Goal: Task Accomplishment & Management: Use online tool/utility

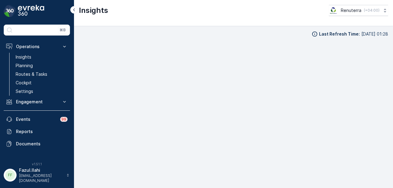
scroll to position [5, 0]
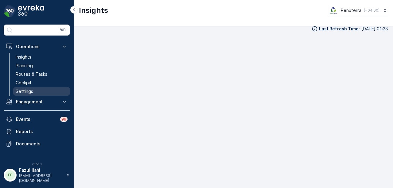
click at [45, 94] on link "Settings" at bounding box center [41, 91] width 57 height 9
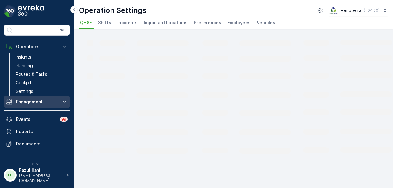
click at [45, 99] on p "Engagement" at bounding box center [37, 102] width 42 height 6
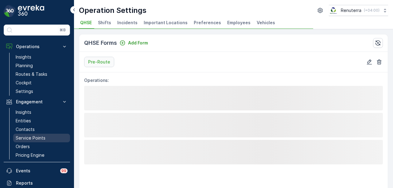
click at [41, 138] on p "Service Points" at bounding box center [31, 138] width 30 height 6
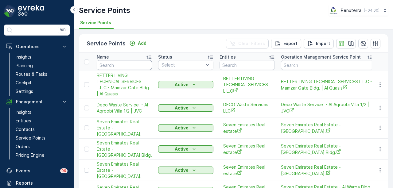
click at [126, 66] on input "text" at bounding box center [124, 65] width 55 height 10
type input "al kha"
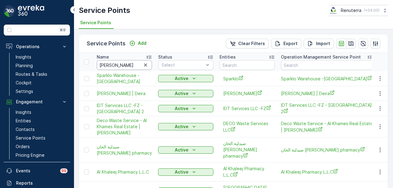
click at [125, 63] on input "al kha" at bounding box center [124, 65] width 55 height 10
type input "al khatib"
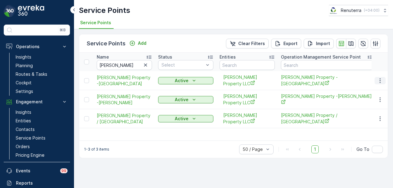
click at [383, 78] on icon "button" at bounding box center [380, 81] width 6 height 6
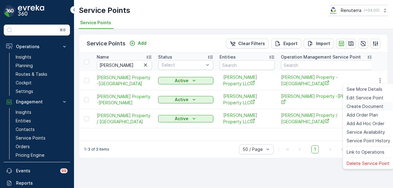
click at [373, 103] on span "Create Document" at bounding box center [365, 106] width 37 height 6
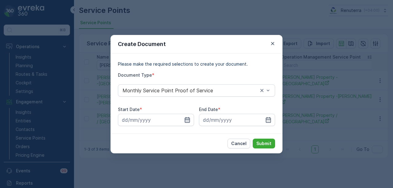
click at [187, 122] on icon "button" at bounding box center [187, 120] width 6 height 6
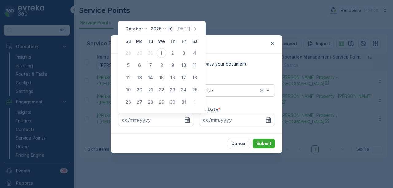
click at [174, 30] on icon "button" at bounding box center [171, 29] width 6 height 6
click at [141, 54] on div "1" at bounding box center [139, 53] width 10 height 10
type input "01.09.2025"
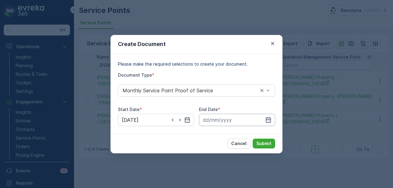
click at [272, 121] on input at bounding box center [237, 120] width 76 height 12
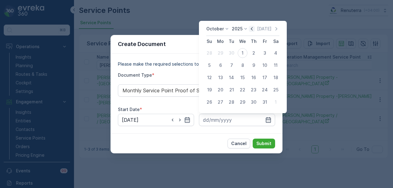
click at [254, 30] on icon "button" at bounding box center [252, 29] width 6 height 6
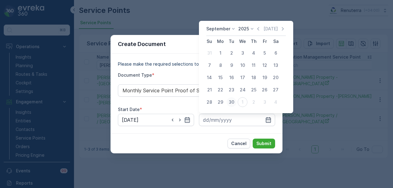
click at [234, 102] on div "30" at bounding box center [232, 102] width 10 height 10
type input "30.09.2025"
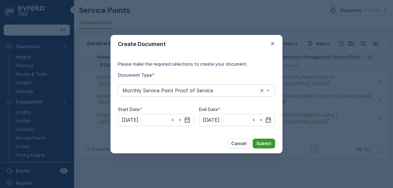
click at [257, 143] on p "Submit" at bounding box center [263, 144] width 15 height 6
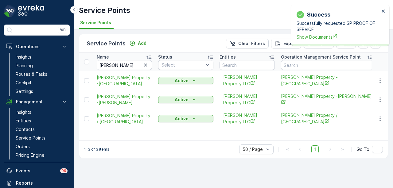
click at [323, 37] on span "Show Documents" at bounding box center [338, 37] width 83 height 6
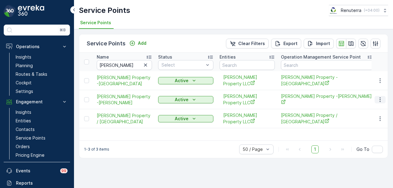
click at [382, 99] on icon "button" at bounding box center [380, 100] width 6 height 6
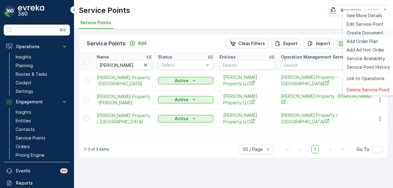
click at [366, 33] on span "Create Document" at bounding box center [365, 33] width 37 height 6
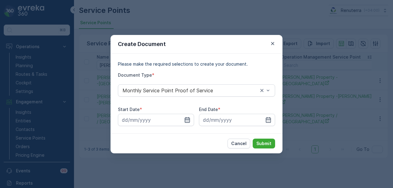
click at [185, 117] on icon "button" at bounding box center [187, 120] width 6 height 6
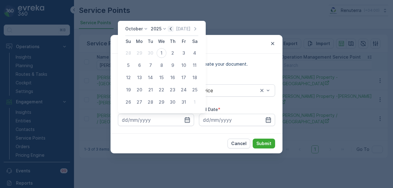
click at [173, 29] on icon "button" at bounding box center [171, 29] width 6 height 6
click at [140, 55] on div "1" at bounding box center [139, 53] width 10 height 10
type input "01.09.2025"
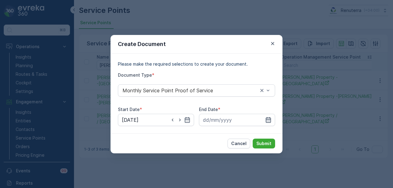
click at [266, 122] on icon "button" at bounding box center [268, 120] width 5 height 6
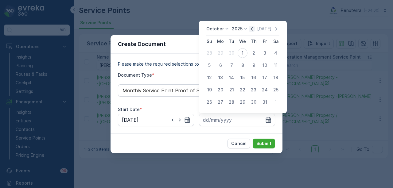
click at [255, 27] on icon "button" at bounding box center [252, 29] width 6 height 6
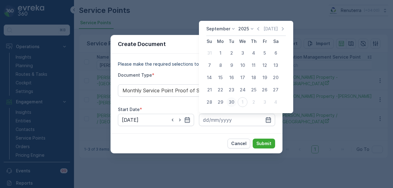
click at [231, 104] on div "30" at bounding box center [232, 102] width 10 height 10
type input "30.09.2025"
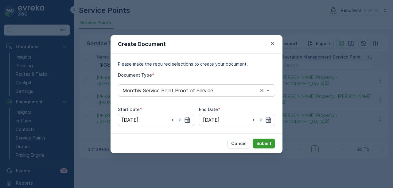
click at [262, 143] on p "Submit" at bounding box center [263, 144] width 15 height 6
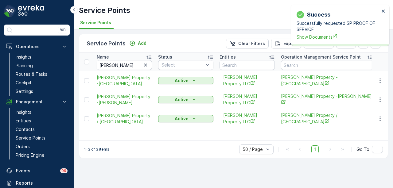
click at [309, 38] on span "Show Documents" at bounding box center [338, 37] width 83 height 6
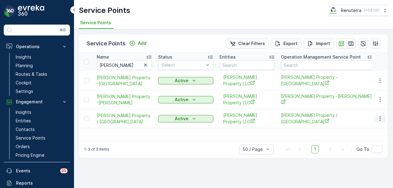
click at [379, 116] on icon "button" at bounding box center [380, 119] width 6 height 6
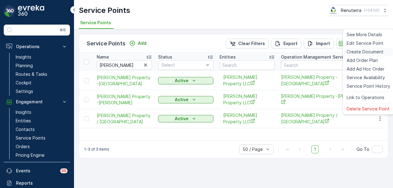
click at [368, 52] on span "Create Document" at bounding box center [365, 52] width 37 height 6
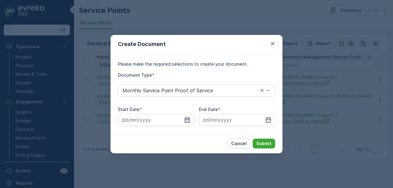
drag, startPoint x: 188, startPoint y: 121, endPoint x: 187, endPoint y: 117, distance: 3.5
click at [188, 121] on icon "button" at bounding box center [187, 120] width 6 height 6
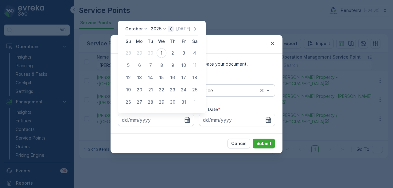
click at [170, 27] on icon "button" at bounding box center [171, 29] width 6 height 6
click at [140, 50] on div "1" at bounding box center [139, 53] width 10 height 10
type input "01.09.2025"
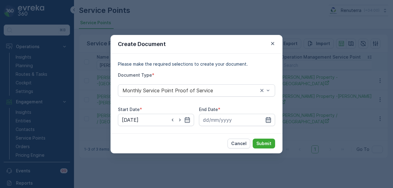
click at [270, 120] on icon "button" at bounding box center [268, 120] width 6 height 6
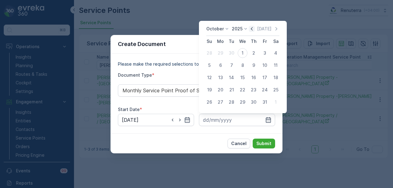
click at [252, 31] on icon "button" at bounding box center [252, 29] width 6 height 6
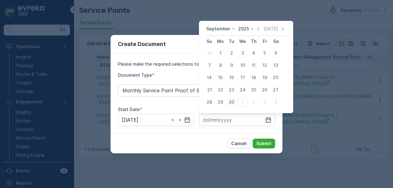
click at [232, 102] on div "30" at bounding box center [232, 102] width 10 height 10
type input "30.09.2025"
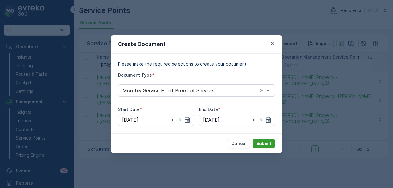
click at [263, 144] on p "Submit" at bounding box center [263, 144] width 15 height 6
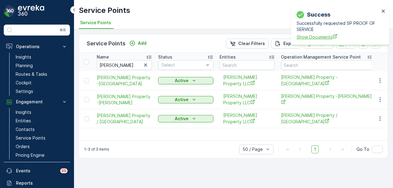
click at [336, 36] on icon "Show Documents" at bounding box center [334, 36] width 5 height 5
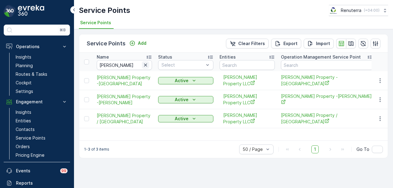
click at [148, 67] on icon "button" at bounding box center [145, 65] width 6 height 6
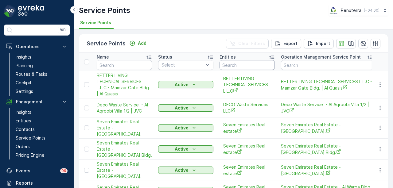
click at [233, 62] on input "text" at bounding box center [246, 65] width 55 height 10
type input "lootah"
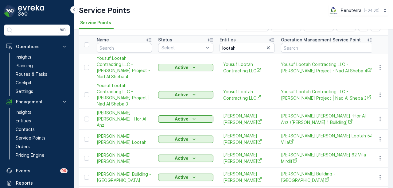
scroll to position [26, 0]
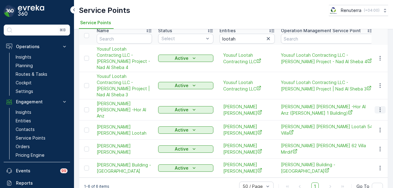
click at [379, 107] on icon "button" at bounding box center [380, 110] width 6 height 6
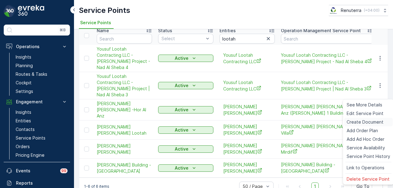
click at [370, 124] on span "Create Document" at bounding box center [365, 122] width 37 height 6
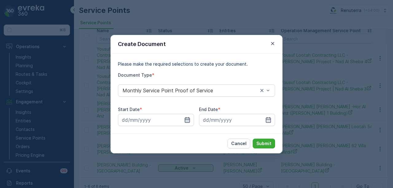
click at [186, 122] on icon "button" at bounding box center [187, 120] width 6 height 6
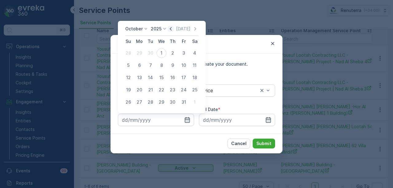
click at [172, 29] on icon "button" at bounding box center [171, 28] width 2 height 3
click at [138, 55] on div "1" at bounding box center [139, 53] width 10 height 10
type input "01.09.2025"
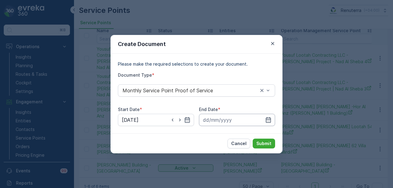
click at [272, 122] on input at bounding box center [237, 120] width 76 height 12
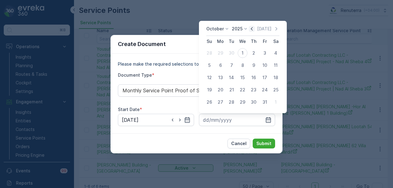
click at [252, 28] on icon "button" at bounding box center [252, 29] width 6 height 6
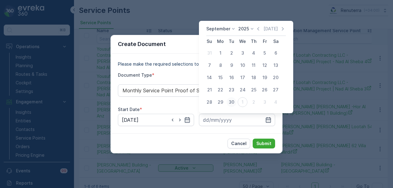
click at [235, 101] on div "30" at bounding box center [232, 102] width 10 height 10
type input "30.09.2025"
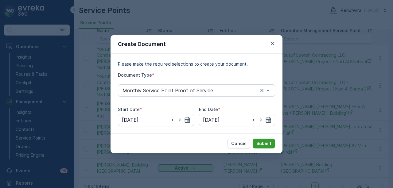
click at [263, 145] on p "Submit" at bounding box center [263, 144] width 15 height 6
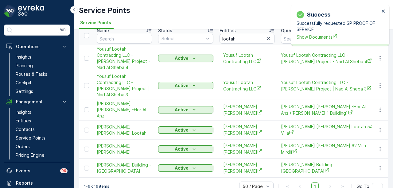
click at [312, 33] on div "Successfully requested SP PROOF OF SERVICE Show Documents" at bounding box center [338, 30] width 83 height 20
click at [311, 35] on span "Show Documents" at bounding box center [338, 37] width 83 height 6
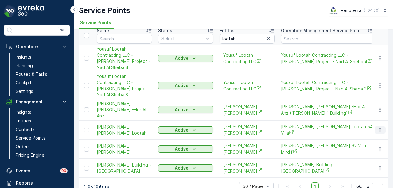
click at [380, 127] on icon "button" at bounding box center [380, 130] width 6 height 6
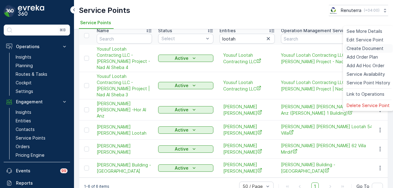
click at [371, 49] on span "Create Document" at bounding box center [365, 48] width 37 height 6
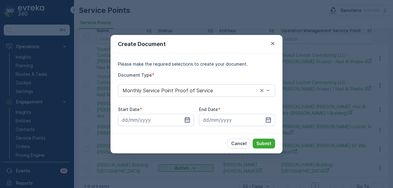
click at [185, 121] on icon "button" at bounding box center [187, 120] width 5 height 6
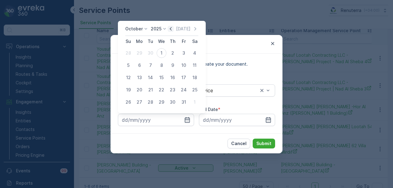
click at [173, 29] on icon "button" at bounding box center [171, 29] width 6 height 6
drag, startPoint x: 140, startPoint y: 55, endPoint x: 238, endPoint y: 103, distance: 108.4
click at [140, 55] on div "1" at bounding box center [139, 53] width 10 height 10
type input "01.09.2025"
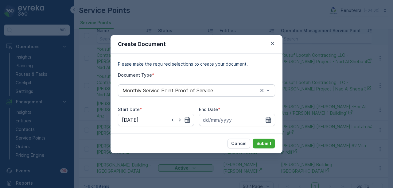
click at [270, 121] on icon "button" at bounding box center [268, 120] width 5 height 6
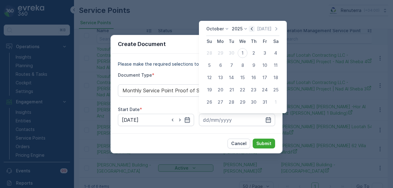
click at [251, 30] on icon "button" at bounding box center [252, 29] width 6 height 6
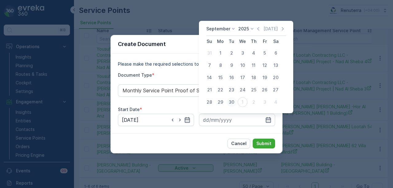
click at [227, 102] on div "30" at bounding box center [232, 102] width 10 height 10
type input "30.09.2025"
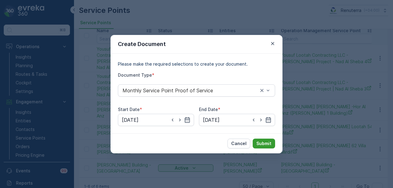
click at [259, 139] on button "Submit" at bounding box center [264, 144] width 22 height 10
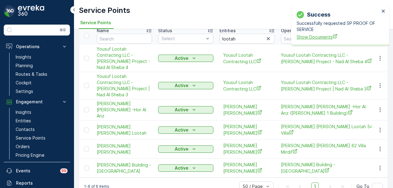
click at [318, 40] on span "Show Documents" at bounding box center [338, 37] width 83 height 6
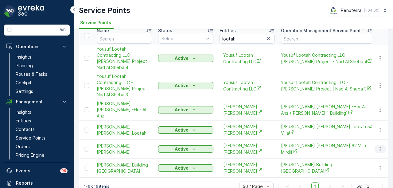
click at [380, 146] on icon "button" at bounding box center [380, 149] width 6 height 6
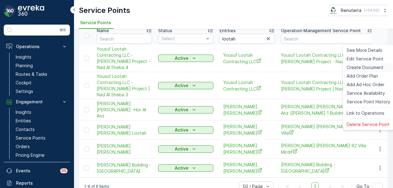
click at [368, 66] on span "Create Document" at bounding box center [365, 67] width 37 height 6
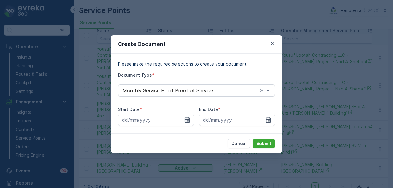
click at [189, 120] on icon "button" at bounding box center [187, 120] width 6 height 6
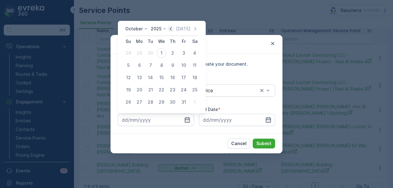
click at [172, 29] on icon "button" at bounding box center [171, 28] width 2 height 3
click at [138, 55] on div "1" at bounding box center [139, 53] width 10 height 10
type input "01.09.2025"
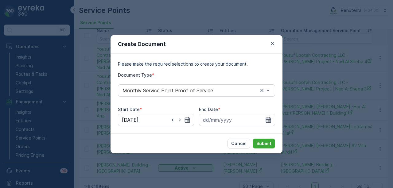
click at [266, 119] on icon "button" at bounding box center [268, 120] width 5 height 6
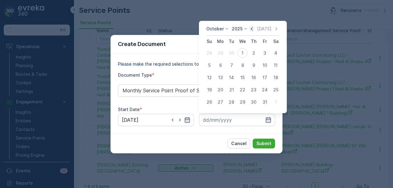
click at [253, 30] on icon "button" at bounding box center [252, 28] width 2 height 3
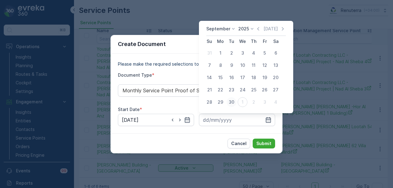
click at [235, 100] on div "30" at bounding box center [232, 102] width 10 height 10
type input "30.09.2025"
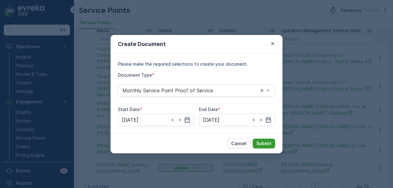
click at [266, 141] on p "Submit" at bounding box center [263, 144] width 15 height 6
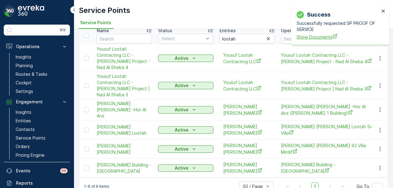
click at [321, 38] on span "Show Documents" at bounding box center [338, 37] width 83 height 6
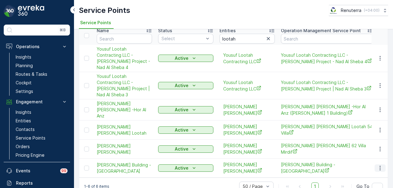
click at [378, 165] on icon "button" at bounding box center [380, 168] width 6 height 6
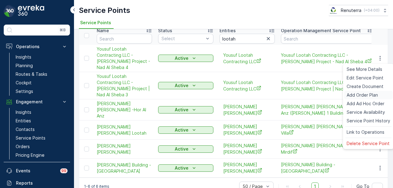
click at [355, 92] on div "Add Order Plan" at bounding box center [368, 95] width 48 height 9
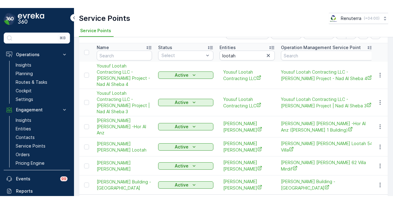
scroll to position [26, 0]
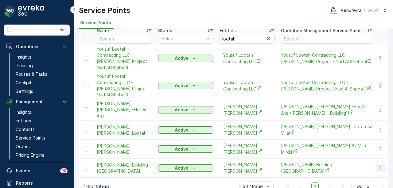
click at [381, 165] on icon "button" at bounding box center [380, 168] width 6 height 6
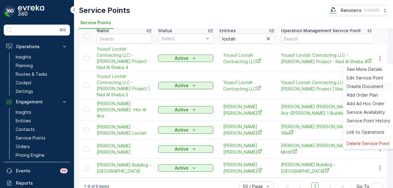
click at [365, 83] on span "Create Document" at bounding box center [365, 86] width 37 height 6
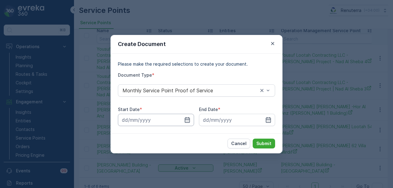
click at [191, 118] on input at bounding box center [156, 120] width 76 height 12
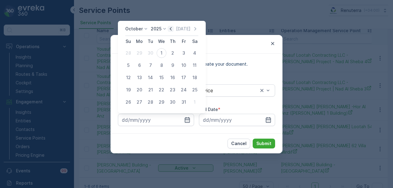
click at [170, 27] on icon "button" at bounding box center [171, 29] width 6 height 6
click at [136, 50] on div "1" at bounding box center [139, 53] width 10 height 10
type input "01.09.2025"
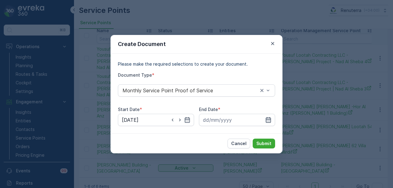
click at [266, 122] on icon "button" at bounding box center [268, 120] width 5 height 6
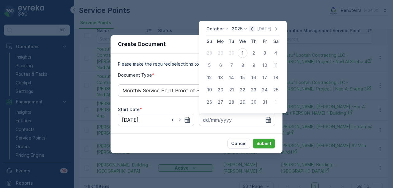
click at [253, 30] on icon "button" at bounding box center [252, 29] width 6 height 6
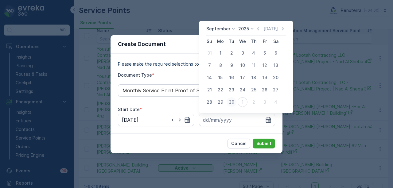
click at [229, 103] on div "30" at bounding box center [232, 102] width 10 height 10
type input "30.09.2025"
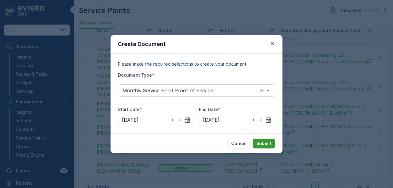
click at [270, 143] on p "Submit" at bounding box center [263, 144] width 15 height 6
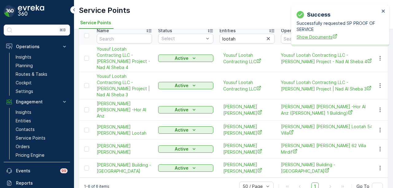
click at [306, 36] on span "Show Documents" at bounding box center [338, 37] width 83 height 6
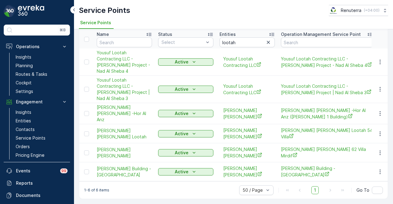
scroll to position [10, 0]
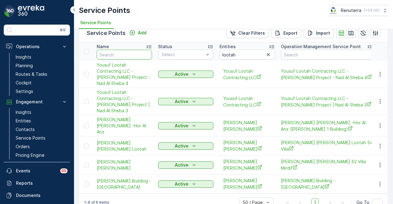
click at [130, 52] on input "text" at bounding box center [124, 55] width 55 height 10
type input "al hur"
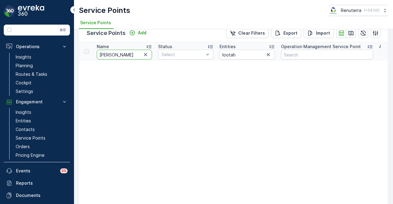
click at [124, 54] on input "al hur" at bounding box center [124, 55] width 55 height 10
type input "al huraiz"
drag, startPoint x: 273, startPoint y: 52, endPoint x: 270, endPoint y: 55, distance: 3.9
click at [271, 54] on div "lootah" at bounding box center [246, 55] width 55 height 10
click at [270, 55] on icon "button" at bounding box center [268, 55] width 6 height 6
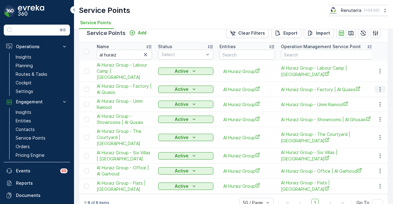
click at [377, 86] on icon "button" at bounding box center [380, 89] width 6 height 6
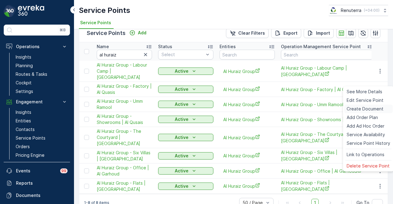
click at [368, 106] on span "Create Document" at bounding box center [365, 109] width 37 height 6
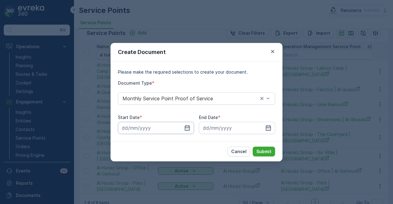
drag, startPoint x: 190, startPoint y: 127, endPoint x: 189, endPoint y: 123, distance: 3.4
click at [190, 125] on icon "button" at bounding box center [187, 128] width 6 height 6
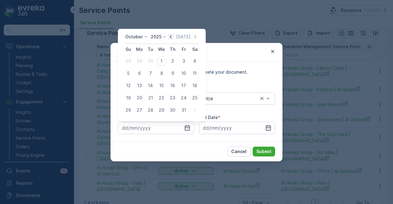
click at [173, 37] on icon "button" at bounding box center [171, 37] width 6 height 6
click at [140, 64] on div "1" at bounding box center [139, 61] width 10 height 10
type input "01.09.2025"
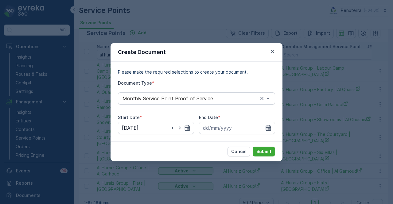
click at [268, 128] on icon "button" at bounding box center [268, 128] width 6 height 6
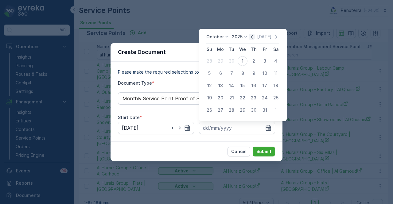
click at [252, 38] on icon "button" at bounding box center [252, 37] width 6 height 6
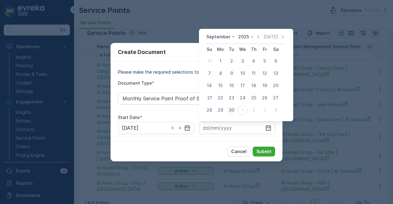
drag, startPoint x: 231, startPoint y: 109, endPoint x: 258, endPoint y: 149, distance: 47.9
click at [231, 109] on div "30" at bounding box center [232, 110] width 10 height 10
type input "30.09.2025"
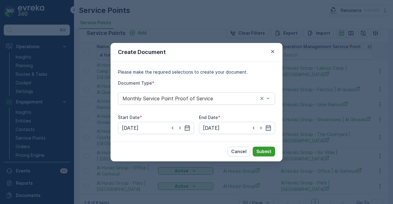
click at [258, 151] on p "Submit" at bounding box center [263, 152] width 15 height 6
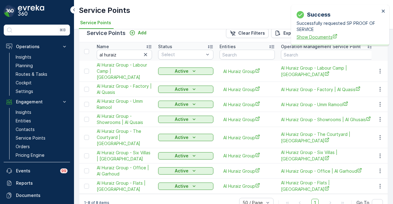
click at [315, 39] on span "Show Documents" at bounding box center [338, 37] width 83 height 6
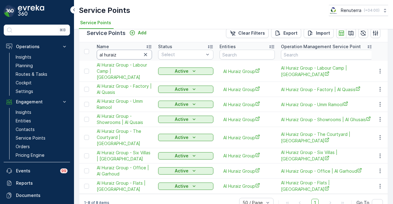
click at [126, 52] on input "al huraiz" at bounding box center [124, 55] width 55 height 10
type input "a"
type input "al najma"
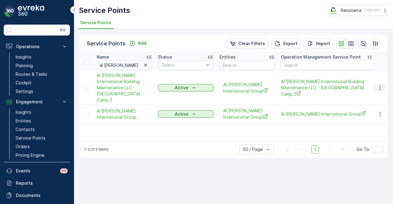
click at [378, 85] on icon "button" at bounding box center [380, 88] width 6 height 6
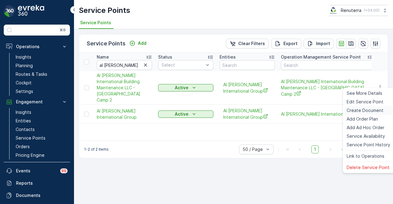
drag, startPoint x: 371, startPoint y: 112, endPoint x: 367, endPoint y: 113, distance: 4.2
click at [367, 113] on span "Create Document" at bounding box center [365, 110] width 37 height 6
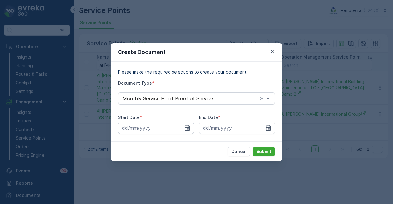
click at [192, 128] on input at bounding box center [156, 128] width 76 height 12
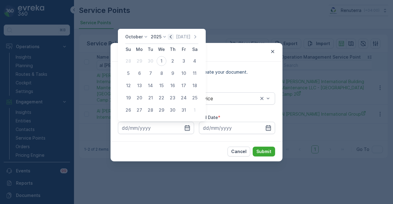
click at [174, 37] on icon "button" at bounding box center [171, 37] width 6 height 6
click at [140, 61] on div "1" at bounding box center [139, 61] width 10 height 10
type input "01.09.2025"
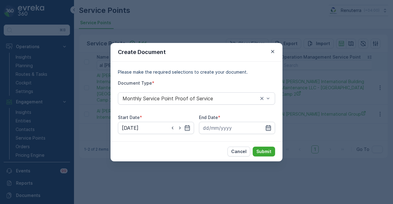
click at [267, 130] on icon "button" at bounding box center [268, 128] width 6 height 6
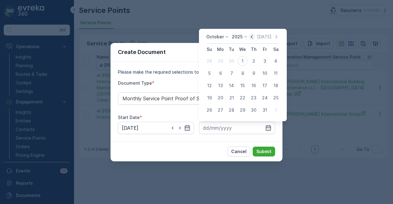
click at [254, 37] on icon "button" at bounding box center [252, 37] width 6 height 6
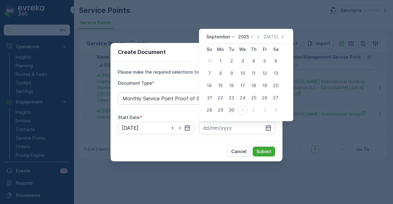
click at [227, 114] on button "30" at bounding box center [231, 110] width 11 height 11
type input "30.09.2025"
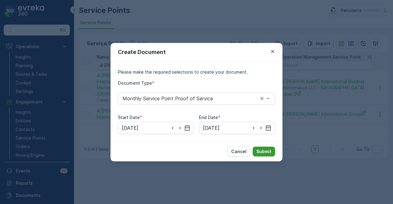
click at [265, 150] on p "Submit" at bounding box center [263, 152] width 15 height 6
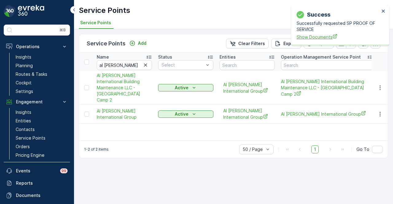
click at [304, 37] on span "Show Documents" at bounding box center [338, 37] width 83 height 6
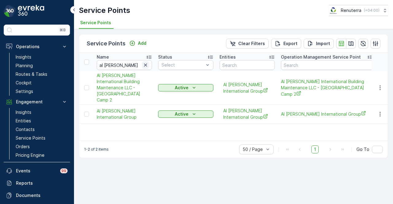
click at [147, 67] on icon "button" at bounding box center [145, 65] width 6 height 6
click at [125, 65] on input "text" at bounding box center [124, 65] width 55 height 10
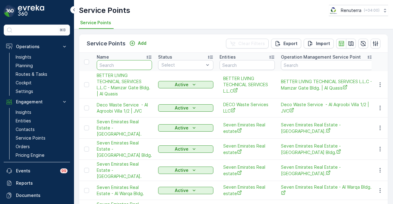
click at [125, 65] on input "text" at bounding box center [124, 65] width 55 height 10
type input "khal;"
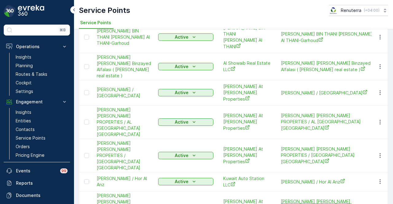
scroll to position [368, 0]
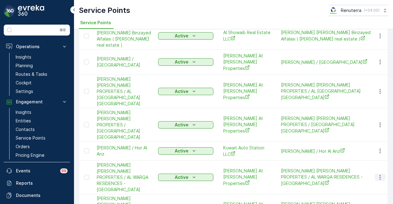
click at [377, 174] on icon "button" at bounding box center [380, 177] width 6 height 6
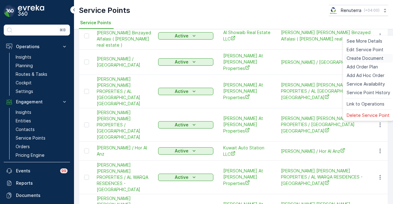
click at [364, 56] on span "Create Document" at bounding box center [365, 58] width 37 height 6
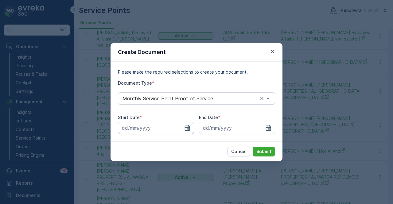
click at [192, 129] on input at bounding box center [156, 128] width 76 height 12
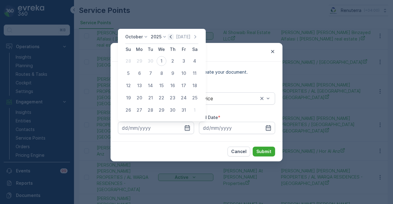
click at [174, 35] on icon "button" at bounding box center [171, 37] width 6 height 6
click at [139, 64] on div "1" at bounding box center [139, 61] width 10 height 10
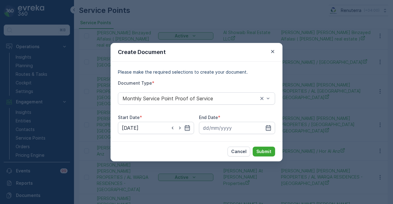
type input "01.09.2025"
click at [270, 130] on icon "button" at bounding box center [268, 128] width 6 height 6
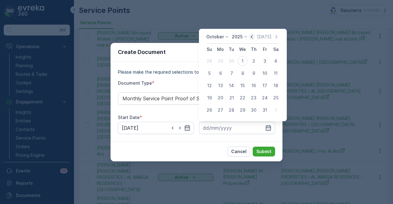
click at [251, 35] on icon "button" at bounding box center [252, 37] width 6 height 6
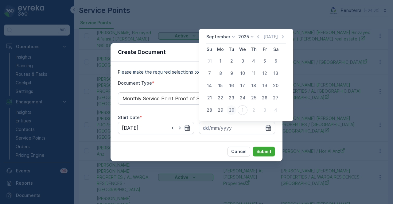
click at [232, 109] on div "30" at bounding box center [232, 110] width 10 height 10
type input "30.09.2025"
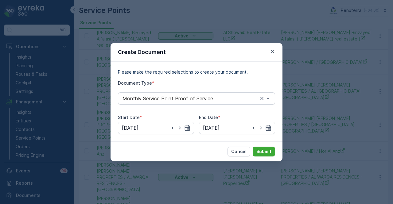
click at [261, 146] on div "Cancel Submit" at bounding box center [196, 151] width 172 height 20
click at [262, 150] on p "Submit" at bounding box center [263, 152] width 15 height 6
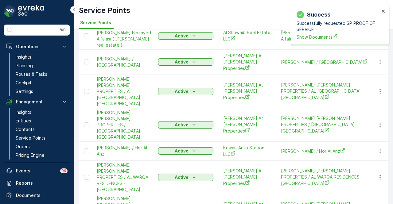
click at [313, 38] on span "Show Documents" at bounding box center [338, 37] width 83 height 6
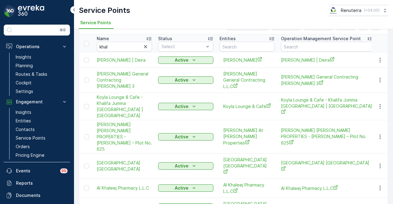
scroll to position [0, 0]
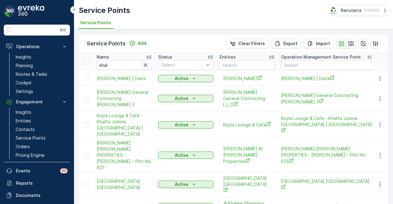
click at [144, 64] on icon "button" at bounding box center [145, 65] width 6 height 6
click at [241, 64] on input "text" at bounding box center [246, 65] width 55 height 10
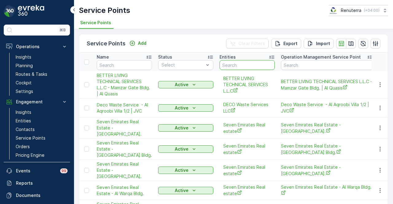
click at [241, 64] on input "text" at bounding box center [246, 65] width 55 height 10
type input "majilis"
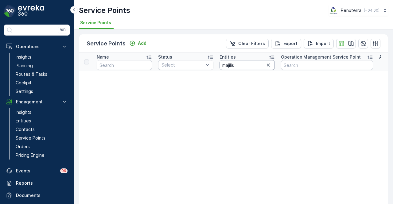
click at [241, 64] on input "majilis" at bounding box center [246, 65] width 55 height 10
type input "maji"
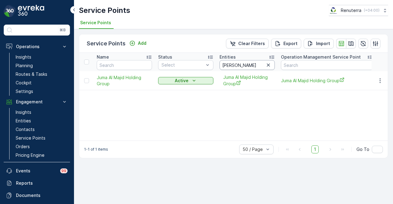
click at [241, 64] on input "maji" at bounding box center [246, 65] width 55 height 10
type input "majils"
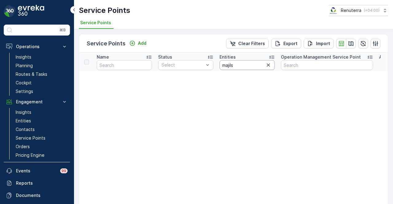
click at [241, 64] on input "majils" at bounding box center [246, 65] width 55 height 10
type input "m"
type input "dar al"
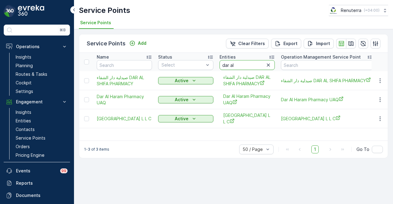
click at [273, 65] on input "dar al" at bounding box center [246, 65] width 55 height 10
click at [271, 66] on button "button" at bounding box center [268, 64] width 7 height 7
click at [237, 66] on input "text" at bounding box center [246, 65] width 55 height 10
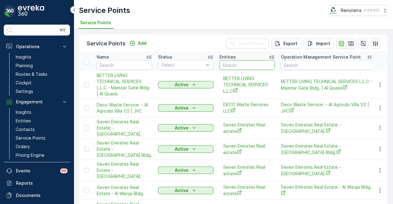
click at [240, 64] on input "text" at bounding box center [246, 65] width 55 height 10
type input "nasser"
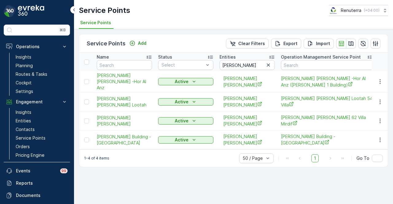
click at [205, 174] on div "Service Points Add Clear Filters Export Import Name Status Select Entities nass…" at bounding box center [233, 116] width 319 height 175
click at [269, 66] on icon "button" at bounding box center [268, 65] width 6 height 6
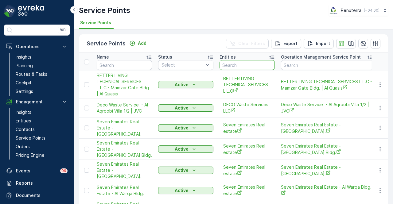
click at [244, 66] on input "text" at bounding box center [246, 65] width 55 height 10
type input "lootah"
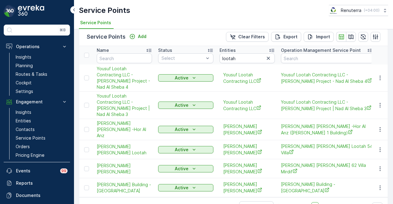
scroll to position [10, 0]
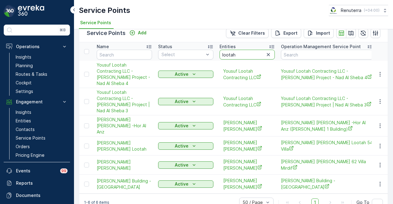
click at [237, 52] on input "lootah" at bounding box center [246, 55] width 55 height 10
type input "l"
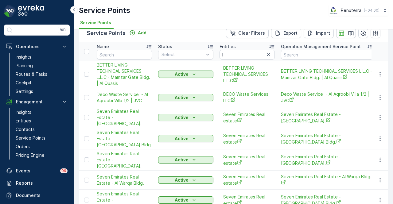
click at [237, 52] on input "l" at bounding box center [246, 55] width 55 height 10
type input "maj"
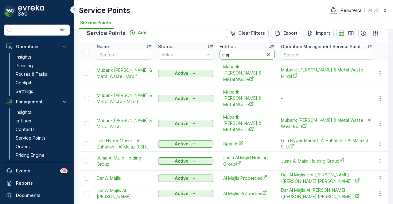
click at [246, 53] on input "maj" at bounding box center [246, 55] width 55 height 10
type input "majlis"
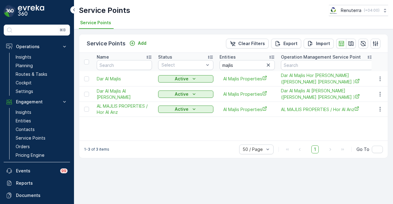
click at [380, 74] on td at bounding box center [379, 78] width 17 height 15
click at [379, 78] on icon "button" at bounding box center [380, 79] width 6 height 6
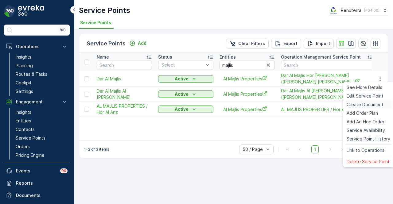
click at [368, 105] on span "Create Document" at bounding box center [365, 105] width 37 height 6
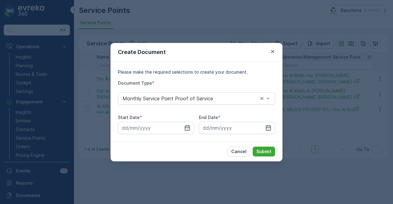
drag, startPoint x: 188, startPoint y: 126, endPoint x: 178, endPoint y: 89, distance: 38.6
click at [187, 124] on div at bounding box center [156, 128] width 76 height 12
drag, startPoint x: 189, startPoint y: 126, endPoint x: 186, endPoint y: 122, distance: 5.6
click at [189, 126] on icon "button" at bounding box center [187, 128] width 6 height 6
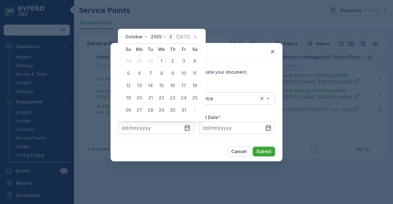
click at [174, 37] on icon "button" at bounding box center [171, 37] width 6 height 6
click at [138, 63] on div "1" at bounding box center [139, 61] width 10 height 10
type input "01.09.2025"
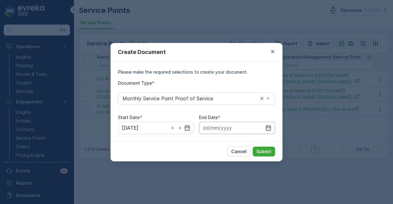
drag, startPoint x: 269, startPoint y: 128, endPoint x: 262, endPoint y: 125, distance: 7.0
click at [269, 128] on icon "button" at bounding box center [268, 128] width 6 height 6
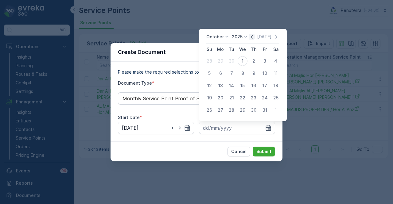
click at [250, 38] on icon "button" at bounding box center [252, 37] width 6 height 6
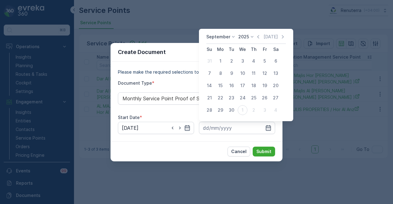
drag, startPoint x: 228, startPoint y: 109, endPoint x: 253, endPoint y: 144, distance: 42.7
click at [229, 109] on div "30" at bounding box center [232, 110] width 10 height 10
type input "30.09.2025"
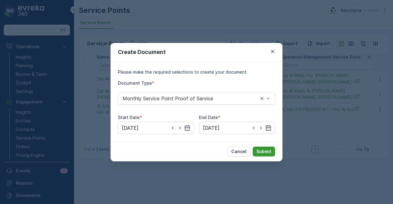
click at [257, 148] on button "Submit" at bounding box center [264, 152] width 22 height 10
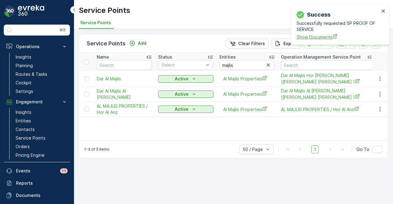
click at [311, 37] on span "Show Documents" at bounding box center [338, 37] width 83 height 6
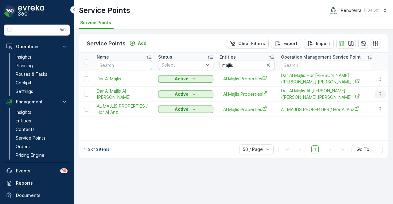
click at [379, 95] on icon "button" at bounding box center [380, 94] width 6 height 6
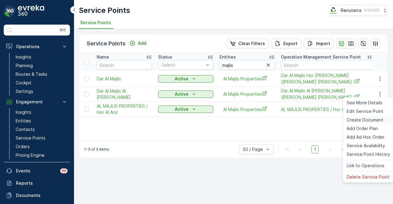
click at [371, 121] on span "Create Document" at bounding box center [365, 120] width 37 height 6
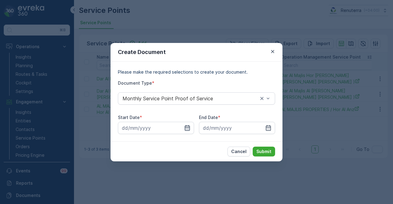
click at [188, 130] on icon "button" at bounding box center [187, 128] width 6 height 6
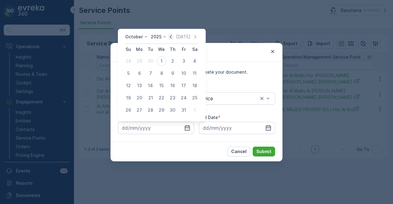
click at [174, 38] on icon "button" at bounding box center [171, 37] width 6 height 6
click at [139, 65] on div "1" at bounding box center [139, 61] width 10 height 10
type input "01.09.2025"
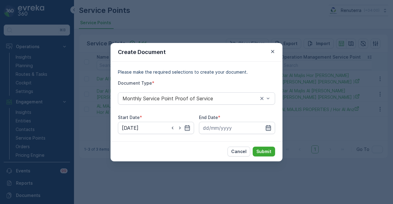
click at [271, 128] on icon "button" at bounding box center [268, 128] width 6 height 6
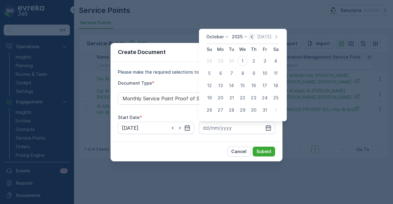
click at [253, 38] on icon "button" at bounding box center [252, 37] width 6 height 6
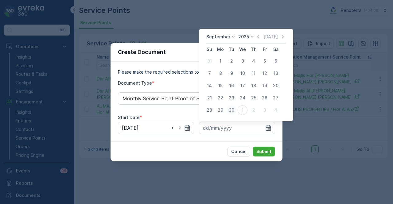
click at [230, 113] on div "30" at bounding box center [232, 110] width 10 height 10
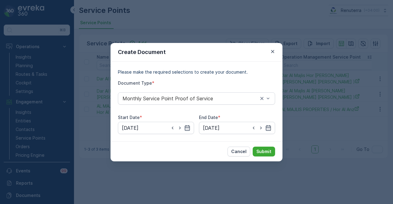
type input "30.09.2025"
click at [264, 152] on p "Submit" at bounding box center [263, 152] width 15 height 6
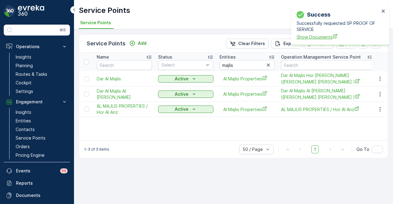
click at [321, 38] on span "Show Documents" at bounding box center [338, 37] width 83 height 6
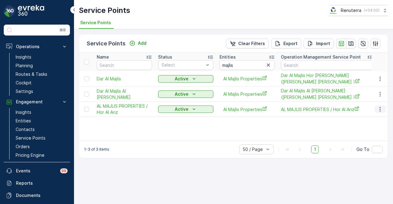
click at [379, 108] on icon "button" at bounding box center [380, 109] width 6 height 6
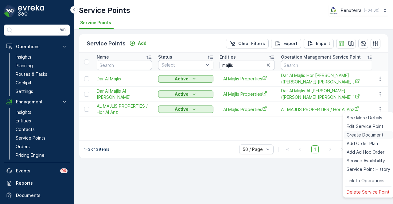
click at [372, 135] on span "Create Document" at bounding box center [365, 135] width 37 height 6
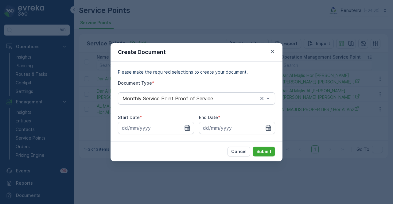
click at [185, 130] on icon "button" at bounding box center [187, 128] width 5 height 6
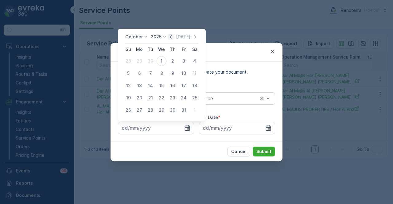
click at [172, 34] on icon "button" at bounding box center [171, 37] width 6 height 6
click at [141, 61] on div "1" at bounding box center [139, 61] width 10 height 10
type input "01.09.2025"
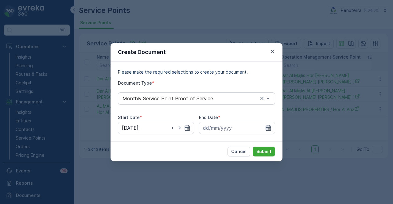
click at [267, 129] on icon "button" at bounding box center [268, 128] width 6 height 6
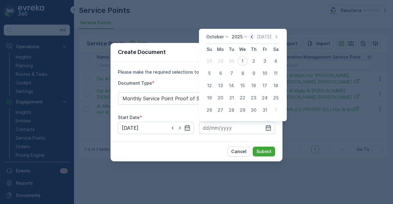
click at [253, 37] on icon "button" at bounding box center [252, 37] width 6 height 6
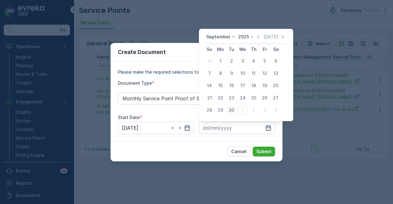
click at [232, 108] on div "30" at bounding box center [232, 110] width 10 height 10
type input "30.09.2025"
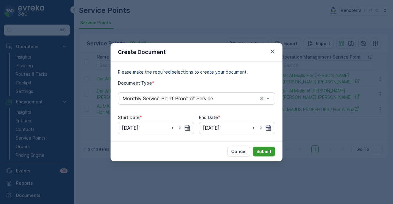
click at [265, 147] on button "Submit" at bounding box center [264, 152] width 22 height 10
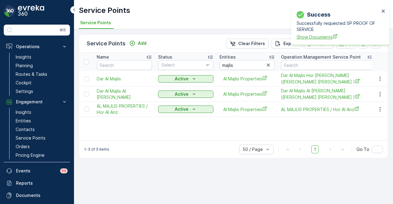
click at [312, 36] on span "Show Documents" at bounding box center [338, 37] width 83 height 6
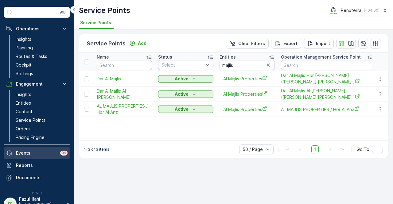
scroll to position [27, 0]
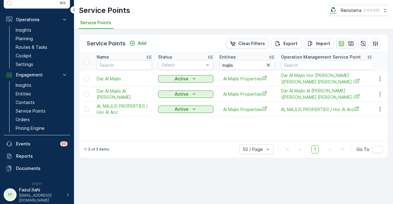
click at [47, 188] on p "[EMAIL_ADDRESS][DOMAIN_NAME]" at bounding box center [41, 198] width 44 height 10
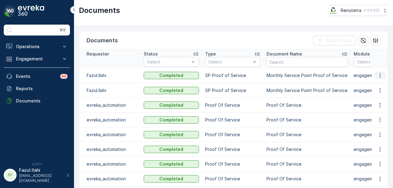
click at [381, 74] on icon "button" at bounding box center [380, 75] width 6 height 6
click at [380, 85] on span "See Details" at bounding box center [378, 84] width 24 height 6
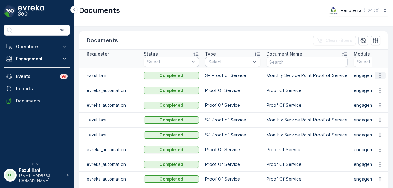
click at [381, 73] on icon "button" at bounding box center [380, 75] width 6 height 6
click at [379, 83] on span "See Details" at bounding box center [378, 84] width 24 height 6
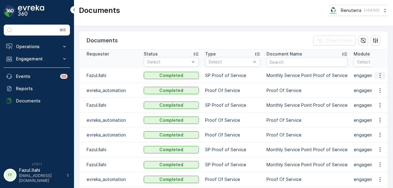
click at [378, 76] on icon "button" at bounding box center [380, 75] width 6 height 6
click at [379, 84] on span "See Details" at bounding box center [378, 84] width 24 height 6
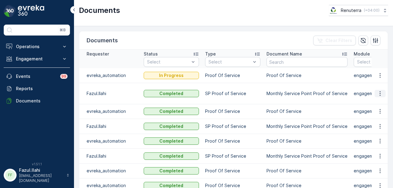
click at [379, 92] on icon "button" at bounding box center [380, 94] width 6 height 6
click at [379, 100] on span "See Details" at bounding box center [378, 99] width 24 height 6
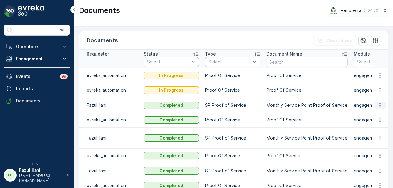
click at [379, 107] on icon "button" at bounding box center [380, 105] width 6 height 6
click at [379, 114] on span "See Details" at bounding box center [378, 114] width 24 height 6
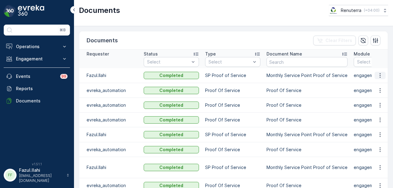
click at [377, 75] on icon "button" at bounding box center [380, 75] width 6 height 6
click at [377, 85] on span "See Details" at bounding box center [378, 84] width 24 height 6
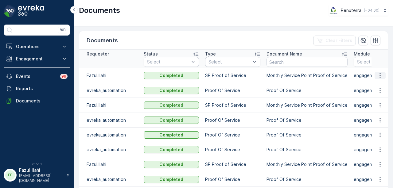
click at [379, 75] on icon "button" at bounding box center [379, 75] width 1 height 5
click at [378, 85] on span "See Details" at bounding box center [378, 84] width 24 height 6
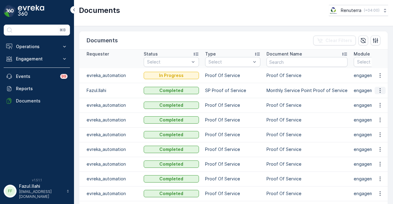
click at [379, 90] on icon "button" at bounding box center [379, 90] width 1 height 5
click at [376, 101] on span "See Details" at bounding box center [378, 99] width 24 height 6
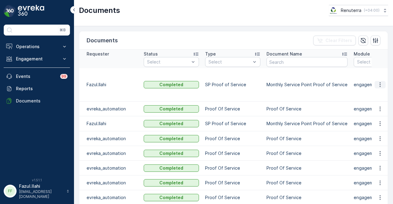
click at [379, 83] on icon "button" at bounding box center [379, 85] width 1 height 5
click at [381, 89] on span "See Details" at bounding box center [378, 90] width 24 height 6
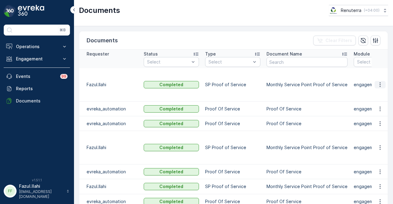
click at [379, 82] on icon "button" at bounding box center [380, 85] width 6 height 6
click at [381, 93] on span "See Details" at bounding box center [378, 90] width 24 height 6
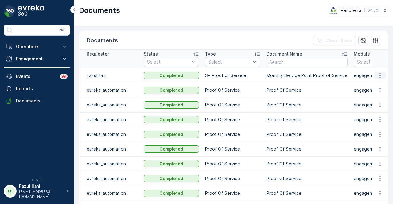
click at [379, 75] on icon "button" at bounding box center [380, 75] width 6 height 6
click at [378, 83] on span "See Details" at bounding box center [378, 84] width 24 height 6
click at [379, 75] on icon "button" at bounding box center [379, 75] width 1 height 5
click at [379, 86] on span "See Details" at bounding box center [378, 84] width 24 height 6
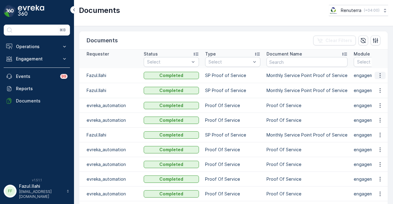
click at [381, 75] on icon "button" at bounding box center [380, 75] width 6 height 6
click at [381, 88] on div "See Details" at bounding box center [378, 84] width 29 height 9
